Goal: Task Accomplishment & Management: Complete application form

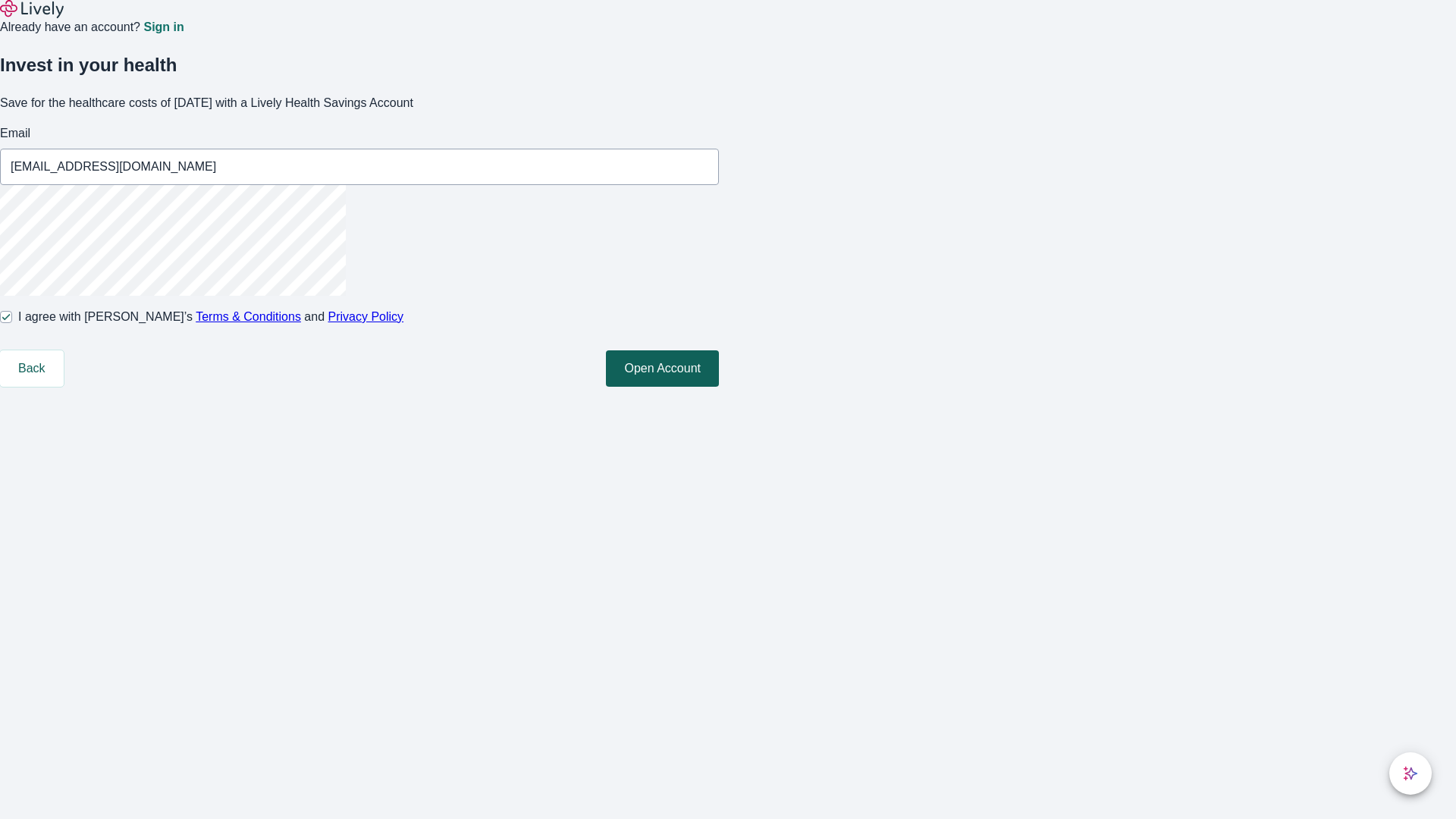
click at [719, 387] on button "Open Account" at bounding box center [663, 368] width 113 height 36
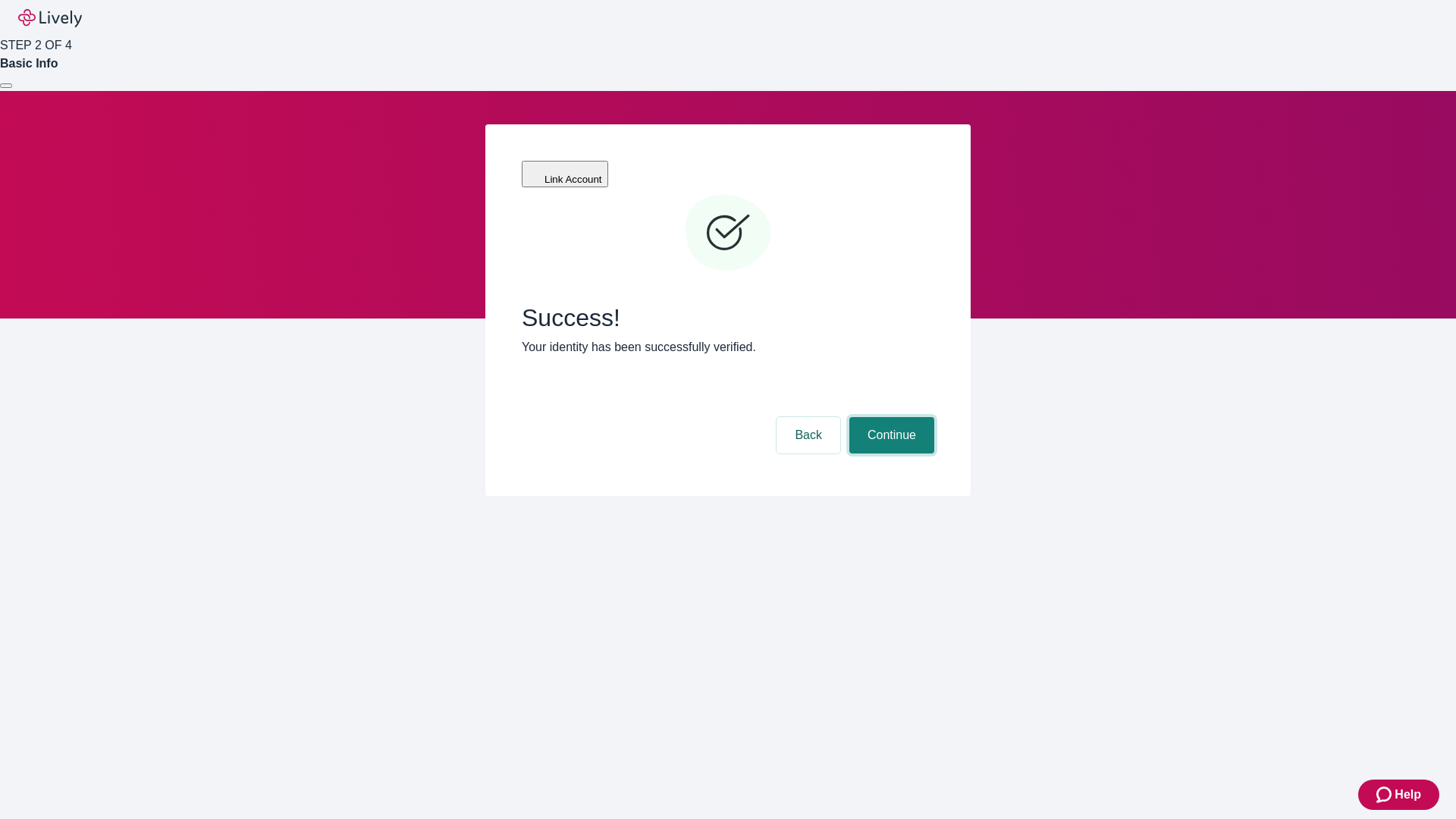
click at [890, 417] on button "Continue" at bounding box center [891, 435] width 85 height 36
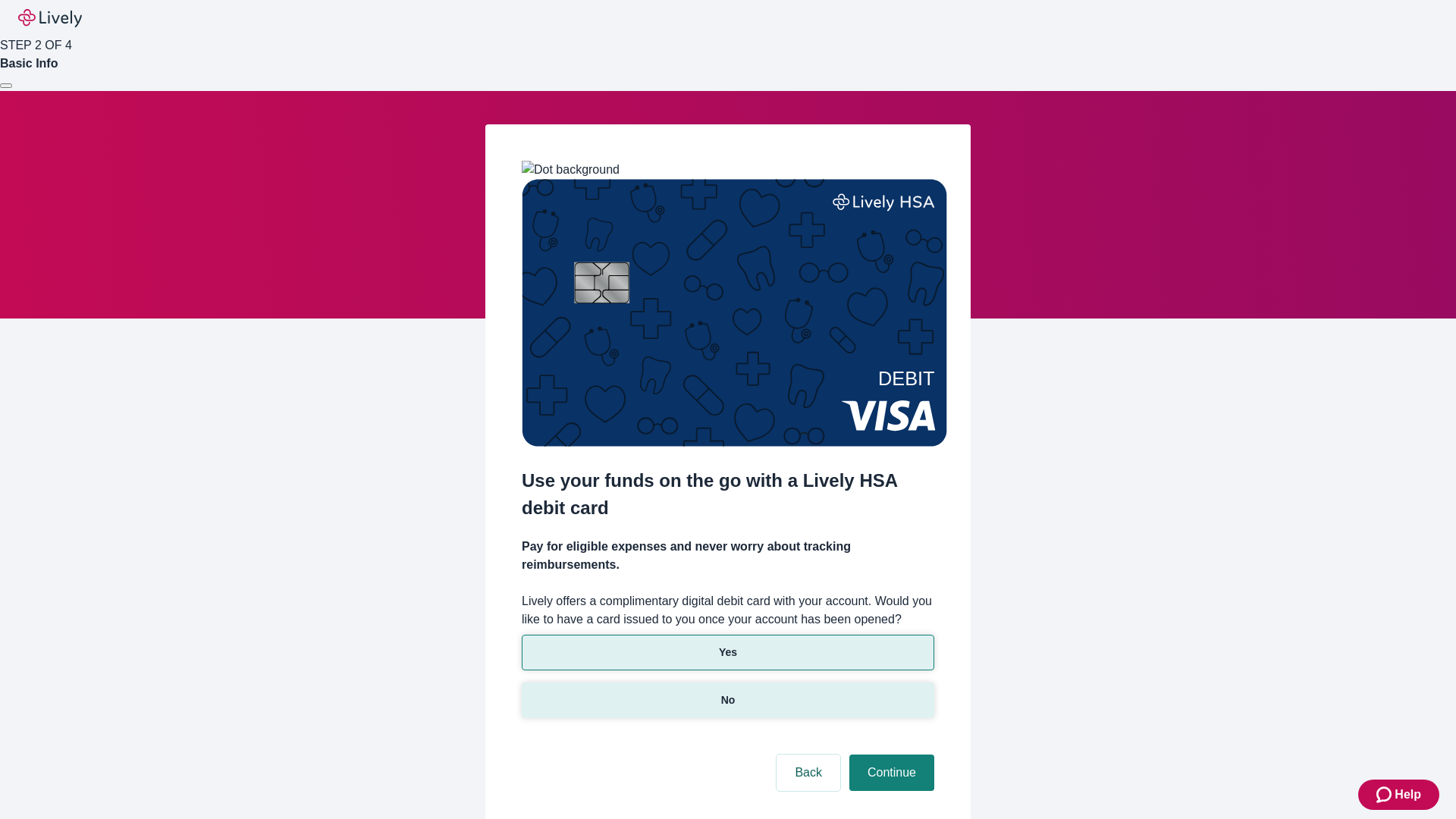
click at [727, 693] on p "No" at bounding box center [728, 700] width 14 height 16
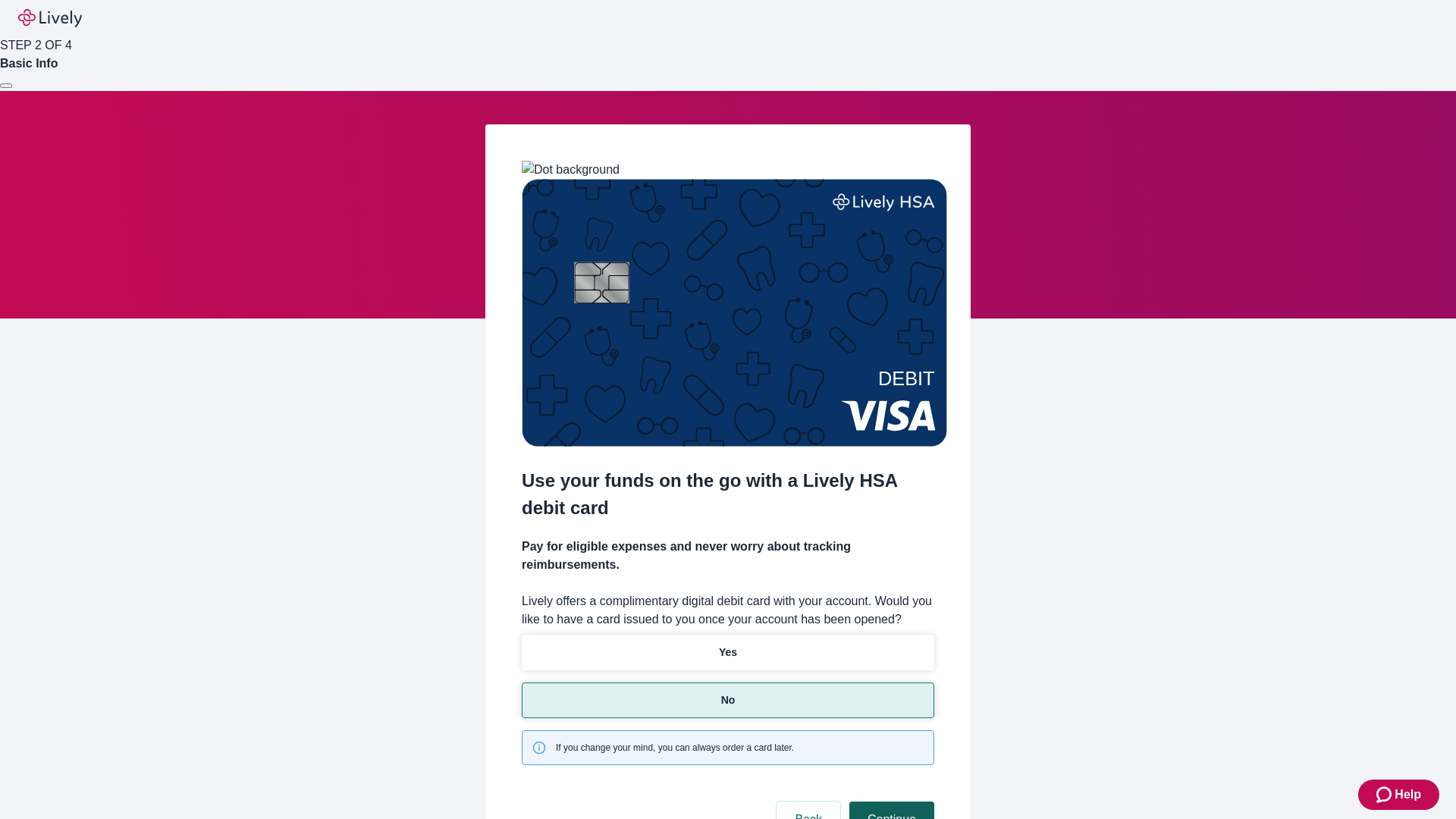
click at [890, 801] on button "Continue" at bounding box center [891, 819] width 85 height 36
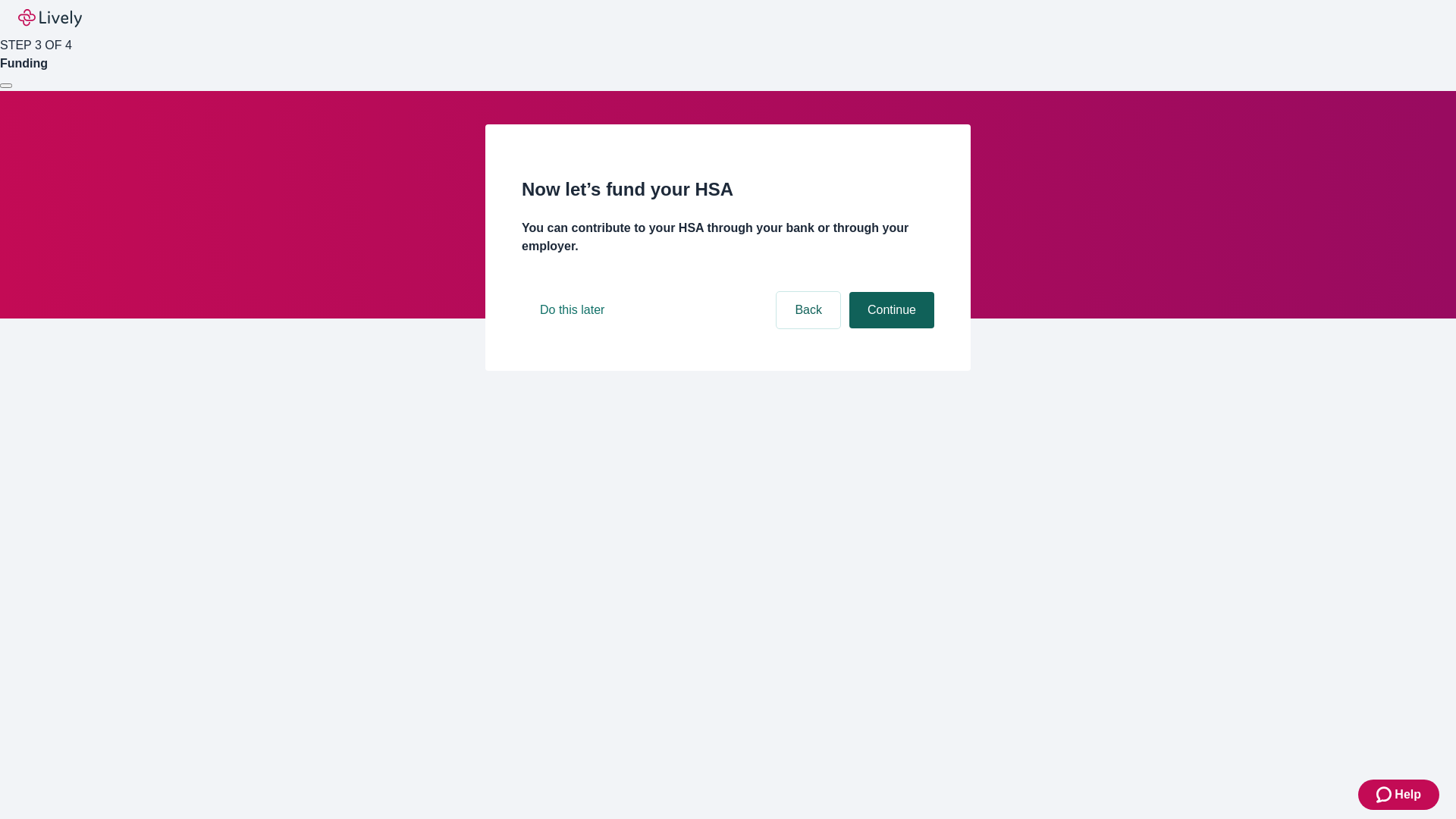
click at [890, 328] on button "Continue" at bounding box center [891, 310] width 85 height 36
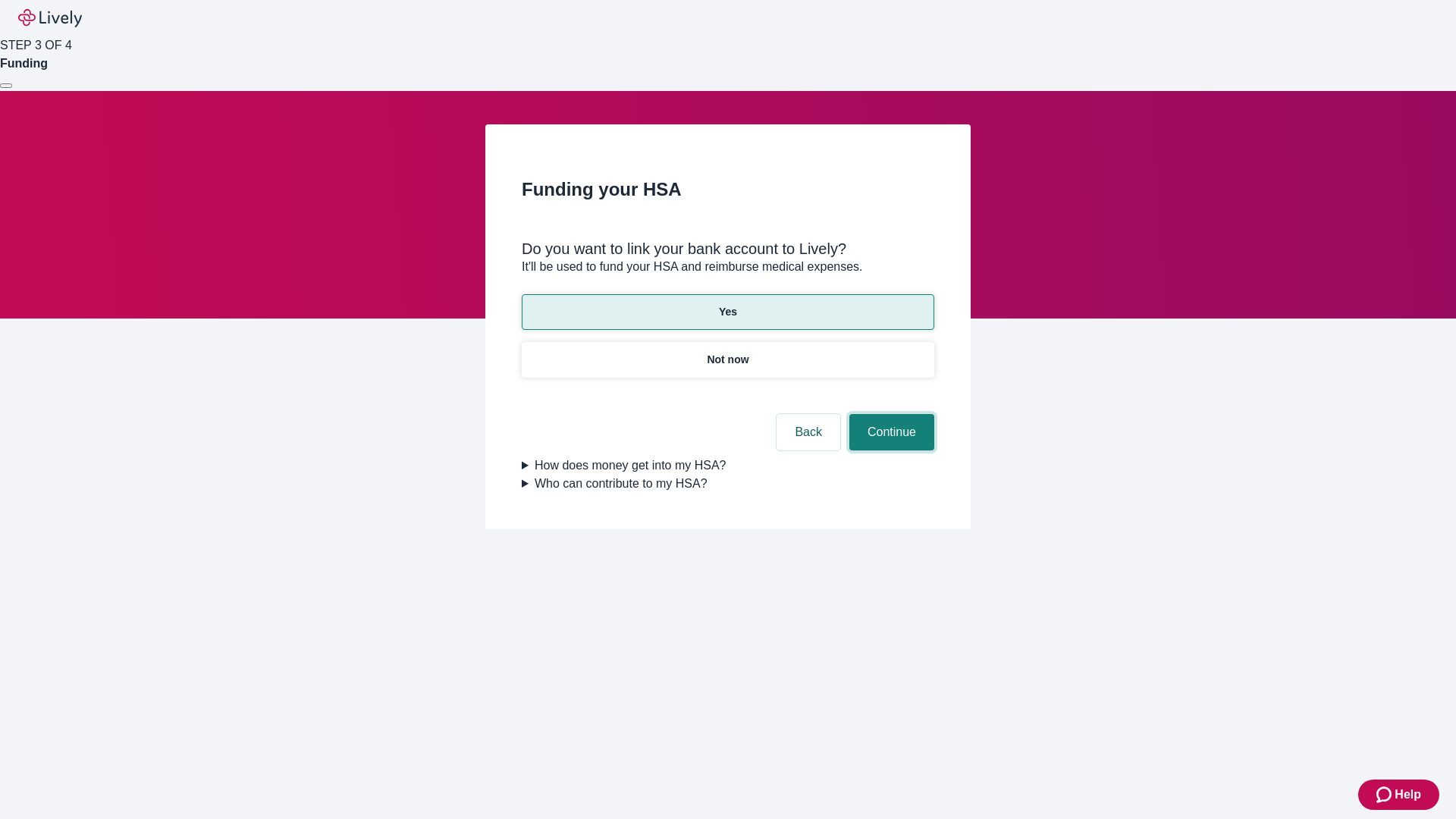
click at [890, 414] on button "Continue" at bounding box center [891, 431] width 85 height 36
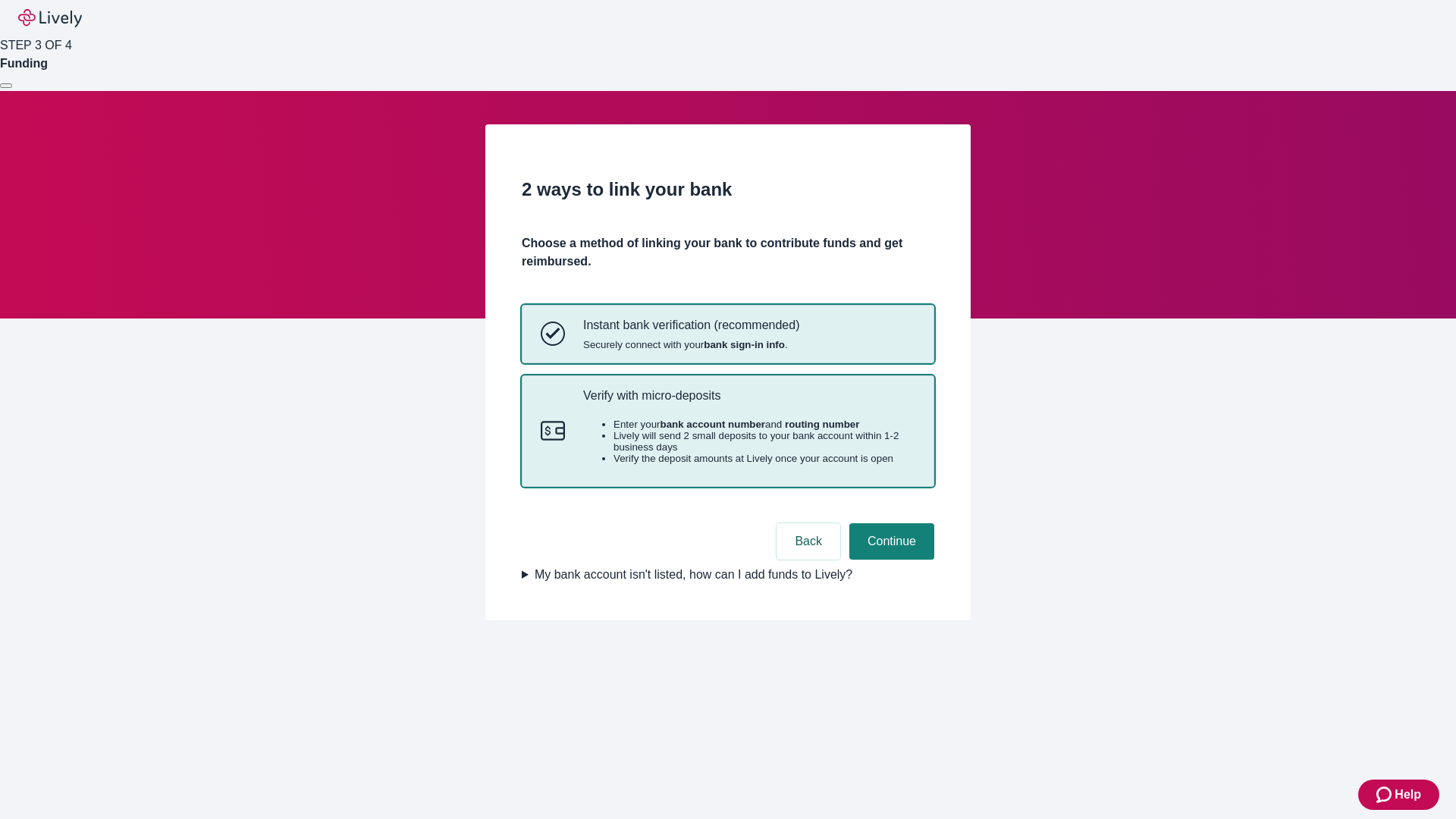
click at [748, 403] on p "Verify with micro-deposits" at bounding box center [748, 395] width 332 height 14
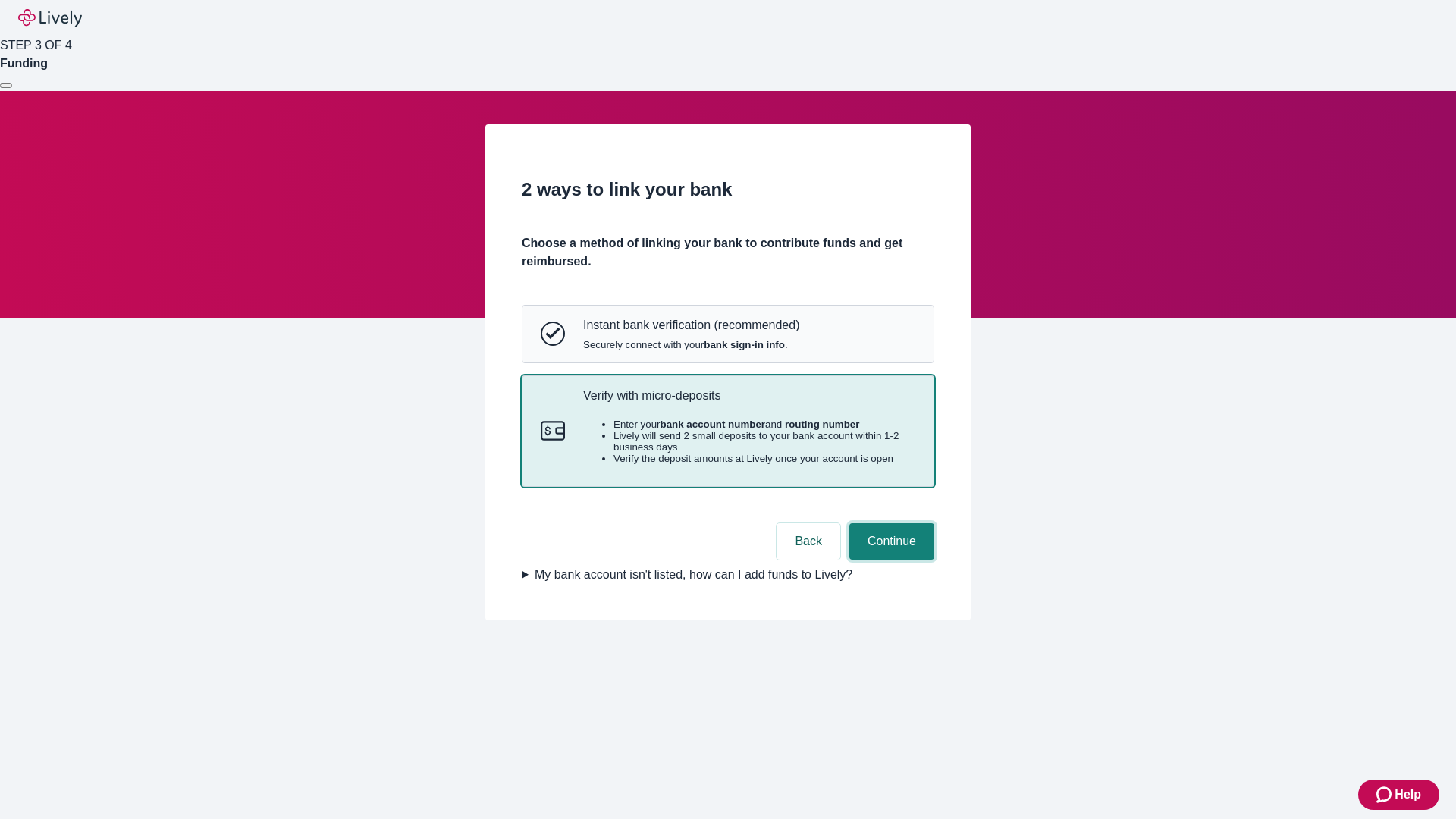
click at [890, 560] on button "Continue" at bounding box center [891, 541] width 85 height 36
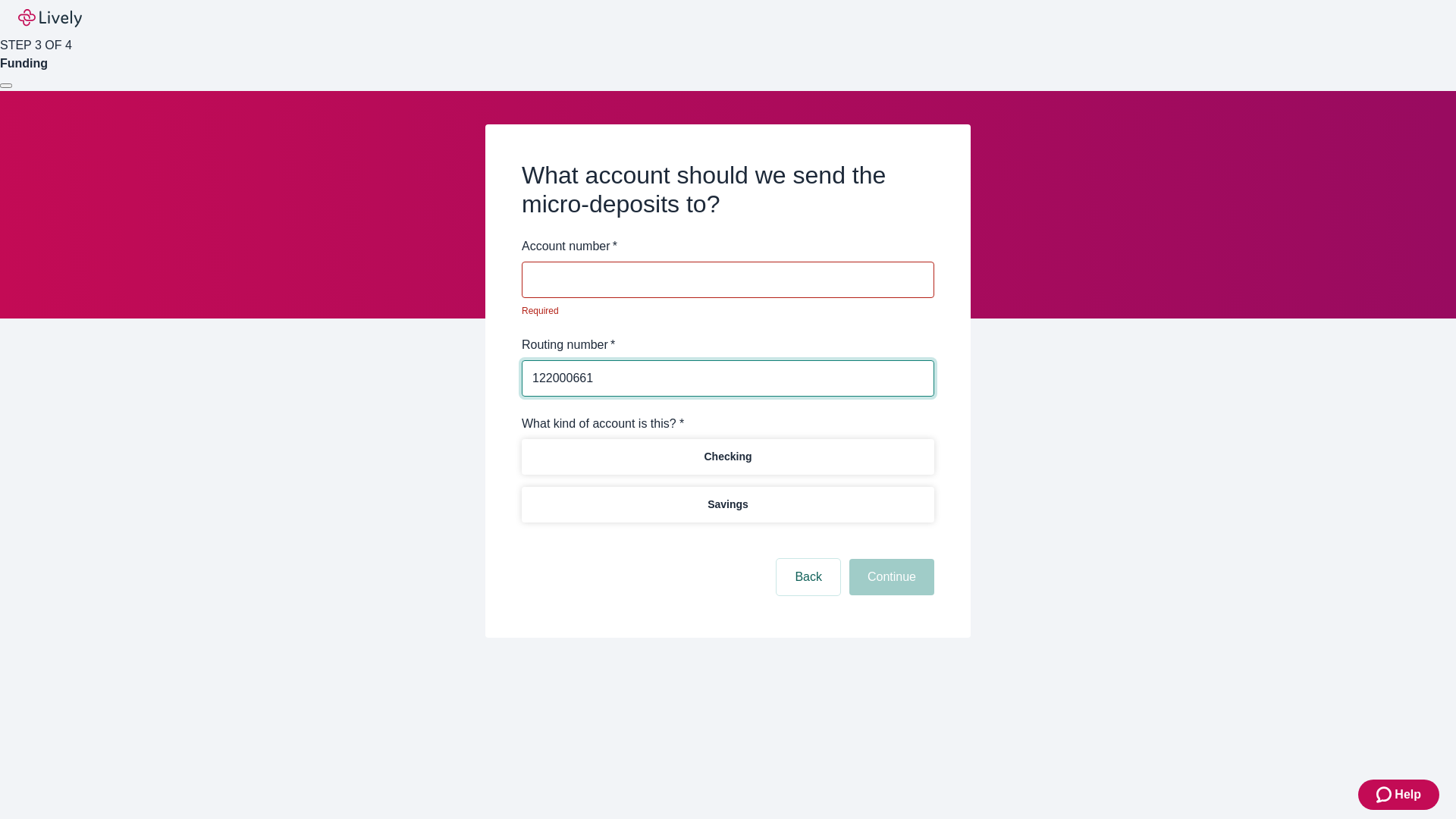
type input "122000661"
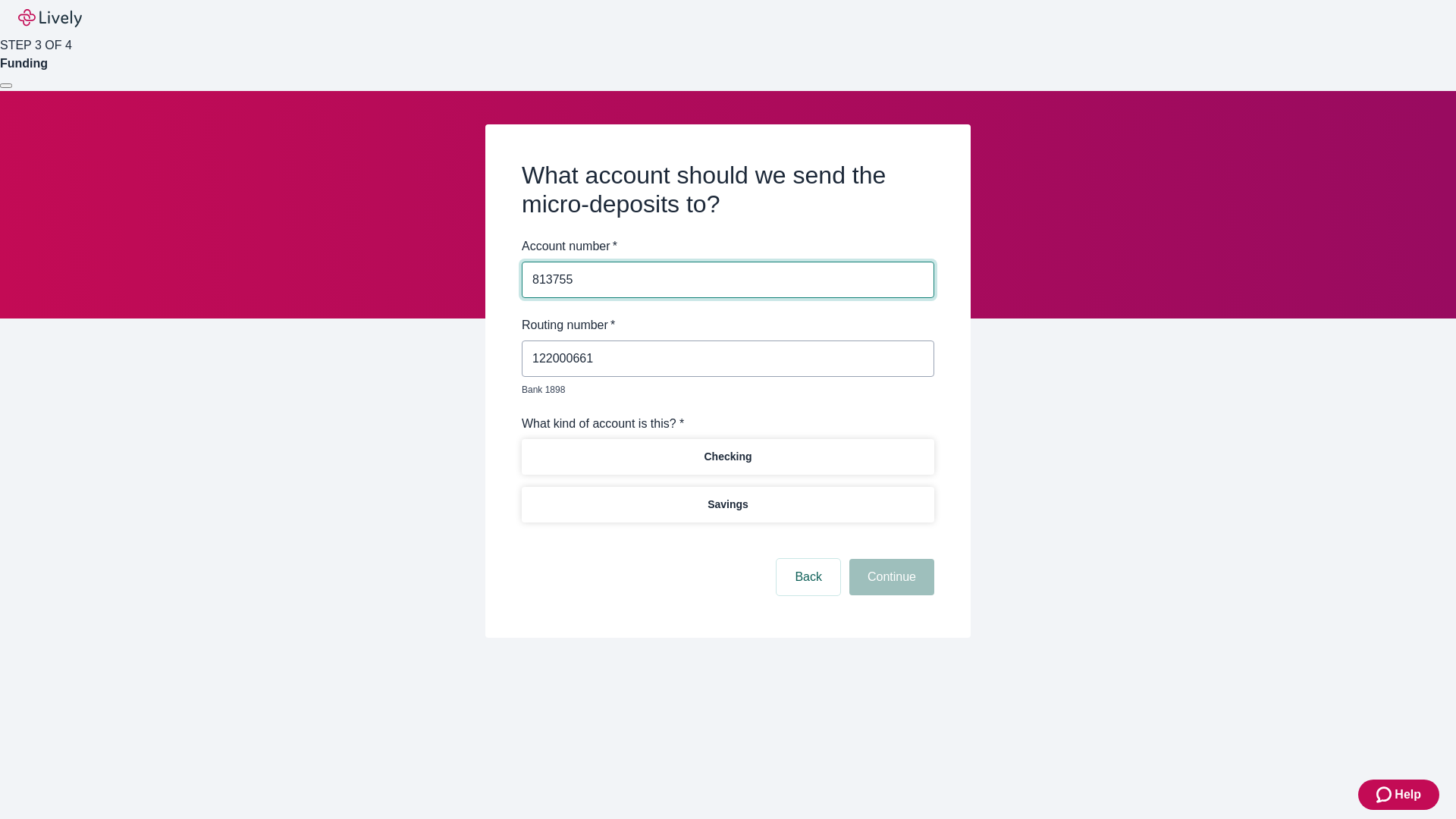
type input "813755"
click at [727, 449] on p "Checking" at bounding box center [727, 456] width 47 height 16
click at [890, 560] on button "Continue" at bounding box center [891, 576] width 85 height 36
